Goal: Check status: Check status

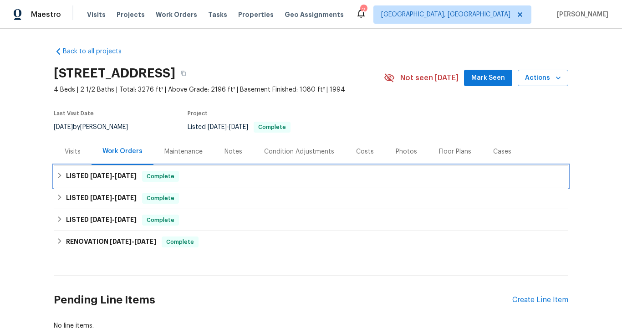
click at [136, 175] on span "[DATE]" at bounding box center [126, 175] width 22 height 6
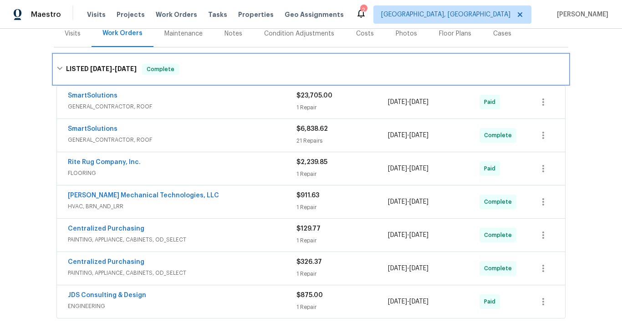
scroll to position [119, 0]
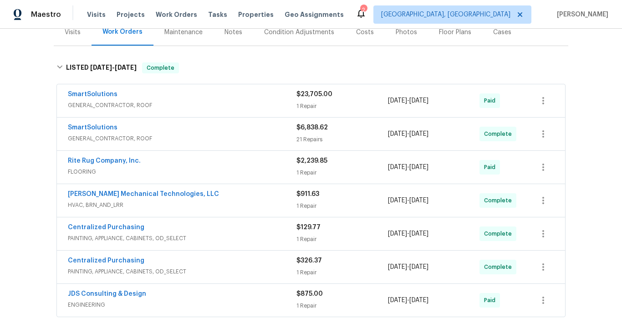
click at [255, 102] on span "GENERAL_CONTRACTOR, ROOF" at bounding box center [182, 105] width 228 height 9
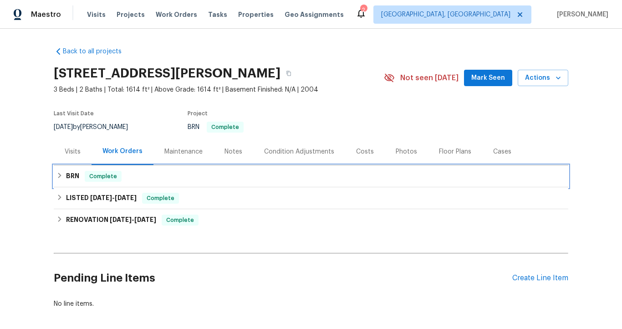
click at [72, 176] on h6 "BRN" at bounding box center [72, 176] width 13 height 11
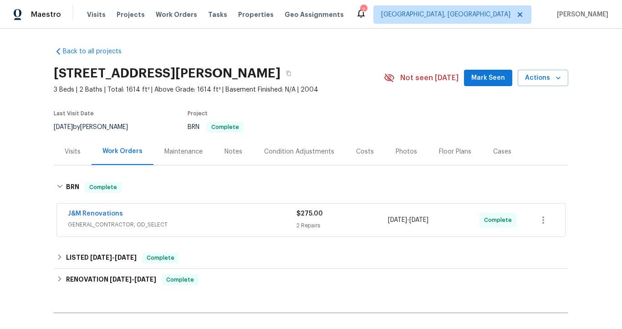
click at [143, 211] on div "J&M Renovations" at bounding box center [182, 214] width 228 height 11
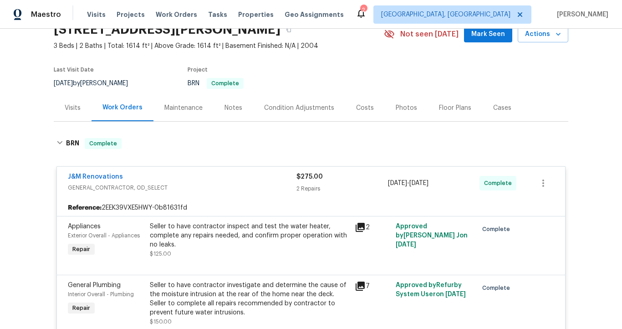
scroll to position [47, 0]
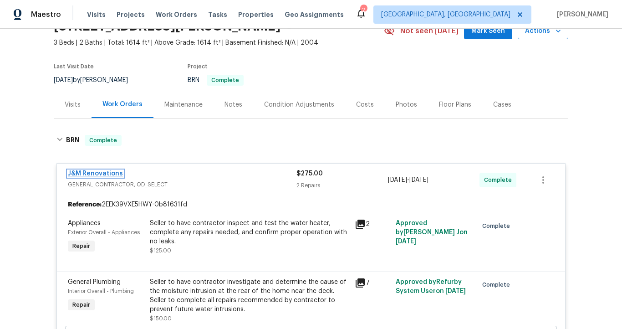
click at [105, 176] on link "J&M Renovations" at bounding box center [95, 173] width 55 height 6
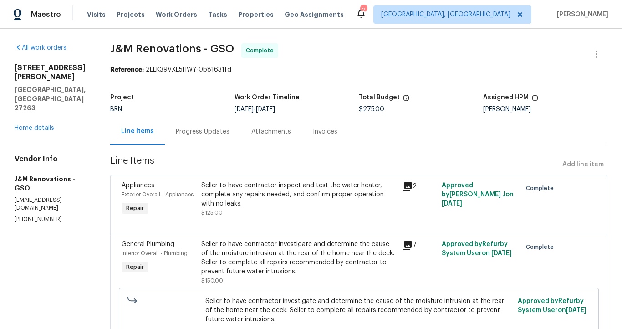
click at [319, 132] on div "Invoices" at bounding box center [325, 131] width 25 height 9
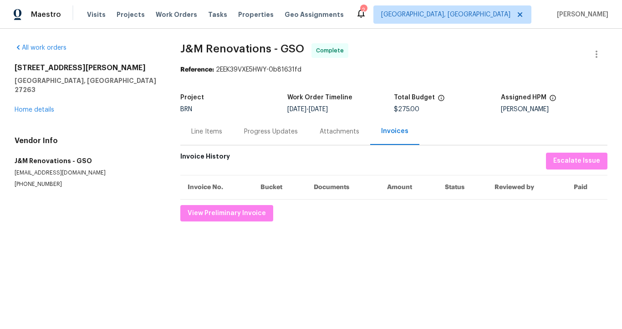
click at [206, 126] on div "Line Items" at bounding box center [206, 131] width 53 height 27
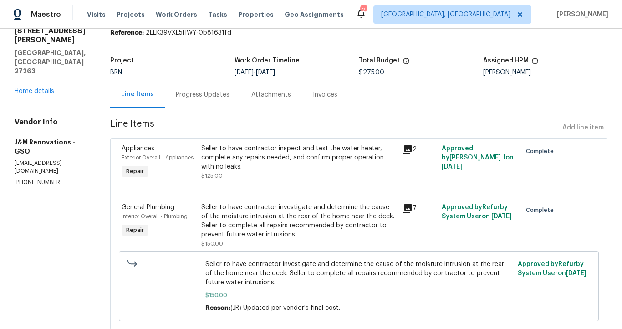
scroll to position [38, 0]
